Goal: Task Accomplishment & Management: Manage account settings

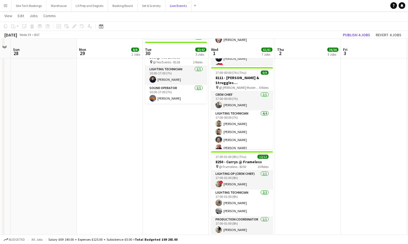
scroll to position [369, 0]
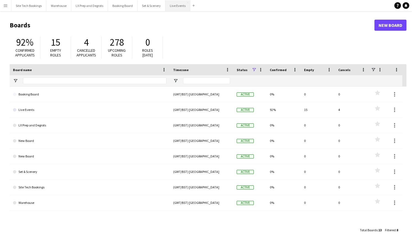
click at [173, 6] on button "Live Events Close" at bounding box center [177, 5] width 25 height 11
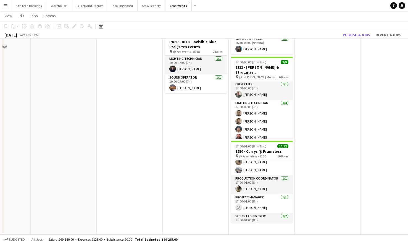
scroll to position [340, 0]
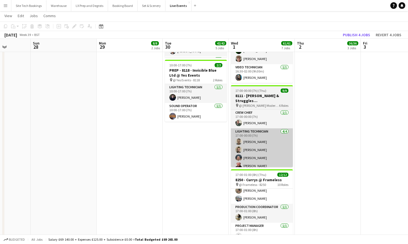
drag, startPoint x: 270, startPoint y: 156, endPoint x: 271, endPoint y: 153, distance: 2.8
click at [270, 156] on app-card-role "Lighting Technician [DATE] 17:00-00:00 (7h) [PERSON_NAME] [PERSON_NAME] [PERSON…" at bounding box center [262, 149] width 62 height 43
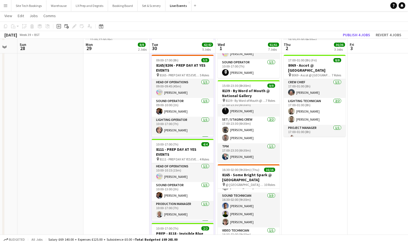
scroll to position [179, 0]
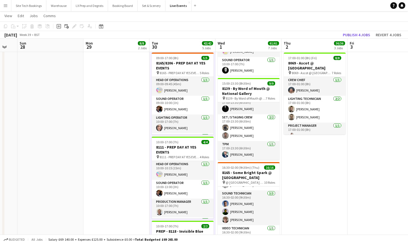
drag, startPoint x: 366, startPoint y: 149, endPoint x: 366, endPoint y: 193, distance: 43.6
click at [366, 193] on app-date-cell at bounding box center [380, 152] width 66 height 541
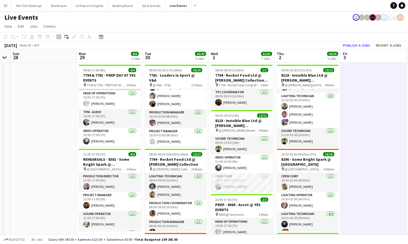
scroll to position [0, 0]
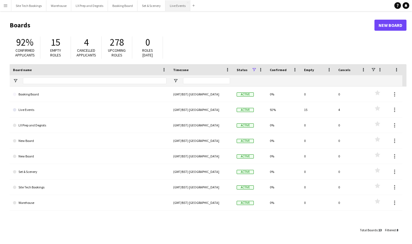
click at [176, 3] on button "Live Events Close" at bounding box center [177, 5] width 25 height 11
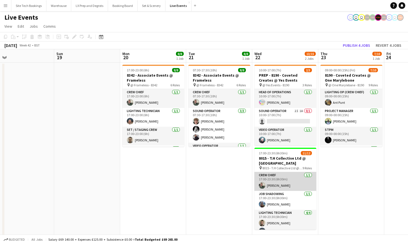
click at [292, 174] on app-card-role "Crew Chief 1/1 17:00-23:30 (6h30m) Andrew Gorman" at bounding box center [285, 181] width 62 height 19
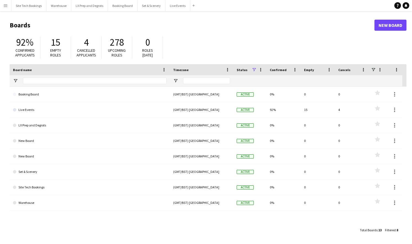
click at [259, 53] on div "92% Confirmed applicants 15 Empty roles 4 Cancelled applicants 278 Upcoming rol…" at bounding box center [208, 49] width 397 height 30
click at [176, 8] on button "Live Events Close" at bounding box center [177, 5] width 25 height 11
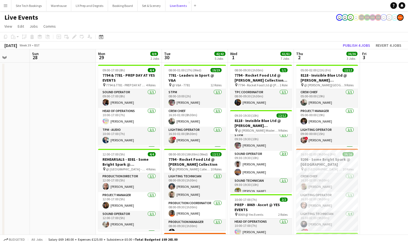
scroll to position [94, 0]
click at [255, 188] on app-card-role "Sound Technician 1/1 09:30-19:30 (10h) Max Bishop" at bounding box center [261, 186] width 62 height 19
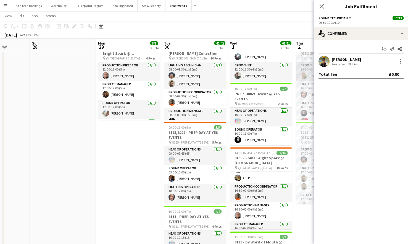
scroll to position [89, 0]
click at [322, 5] on icon "Close pop-in" at bounding box center [321, 6] width 5 height 5
